Goal: Register for event/course

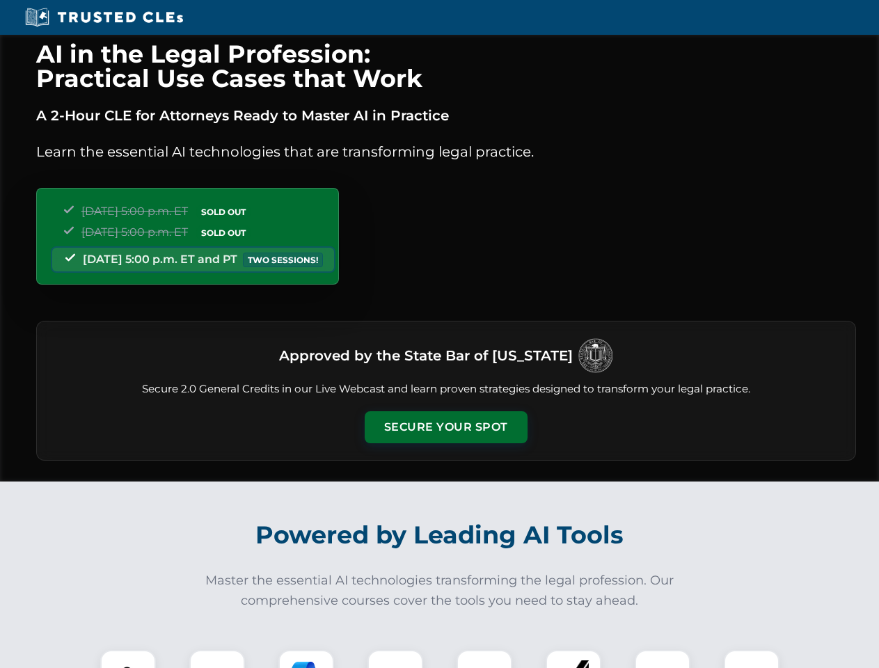
click at [445, 427] on button "Secure Your Spot" at bounding box center [446, 427] width 163 height 32
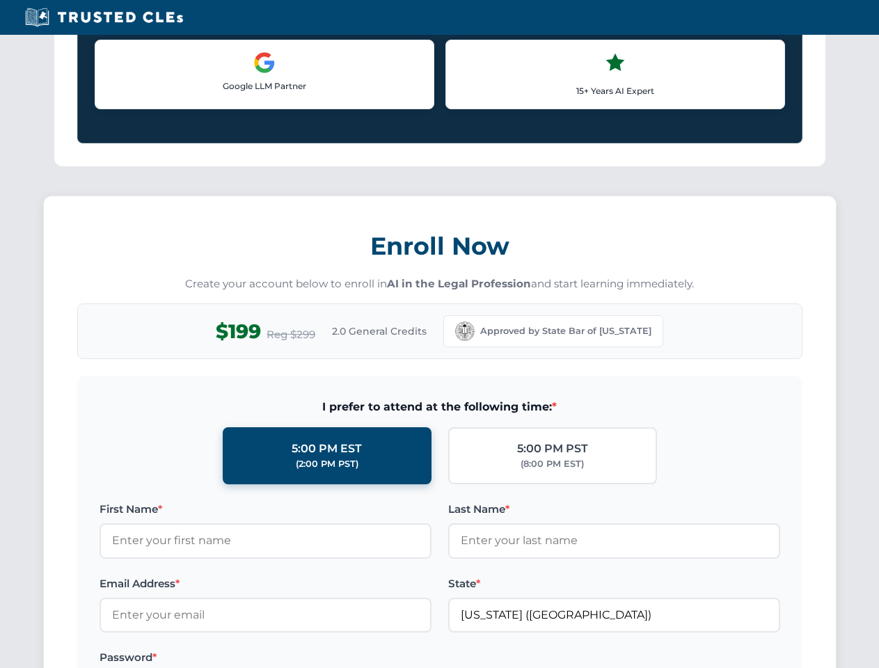
click at [217, 659] on label "Password *" at bounding box center [265, 657] width 332 height 17
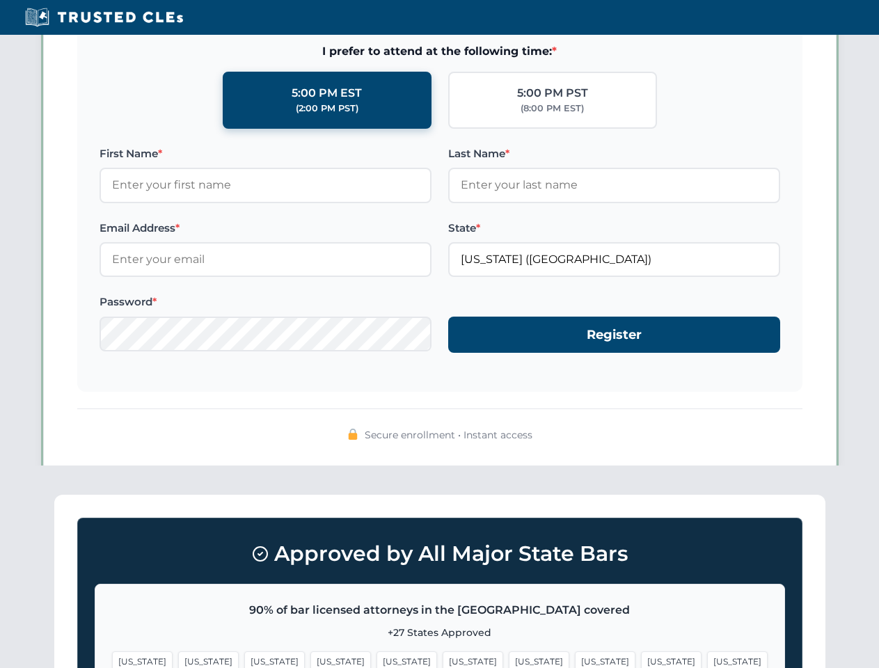
click at [509, 659] on span "[US_STATE]" at bounding box center [539, 661] width 61 height 20
click at [641, 659] on span "[US_STATE]" at bounding box center [671, 661] width 61 height 20
